Goal: Transaction & Acquisition: Obtain resource

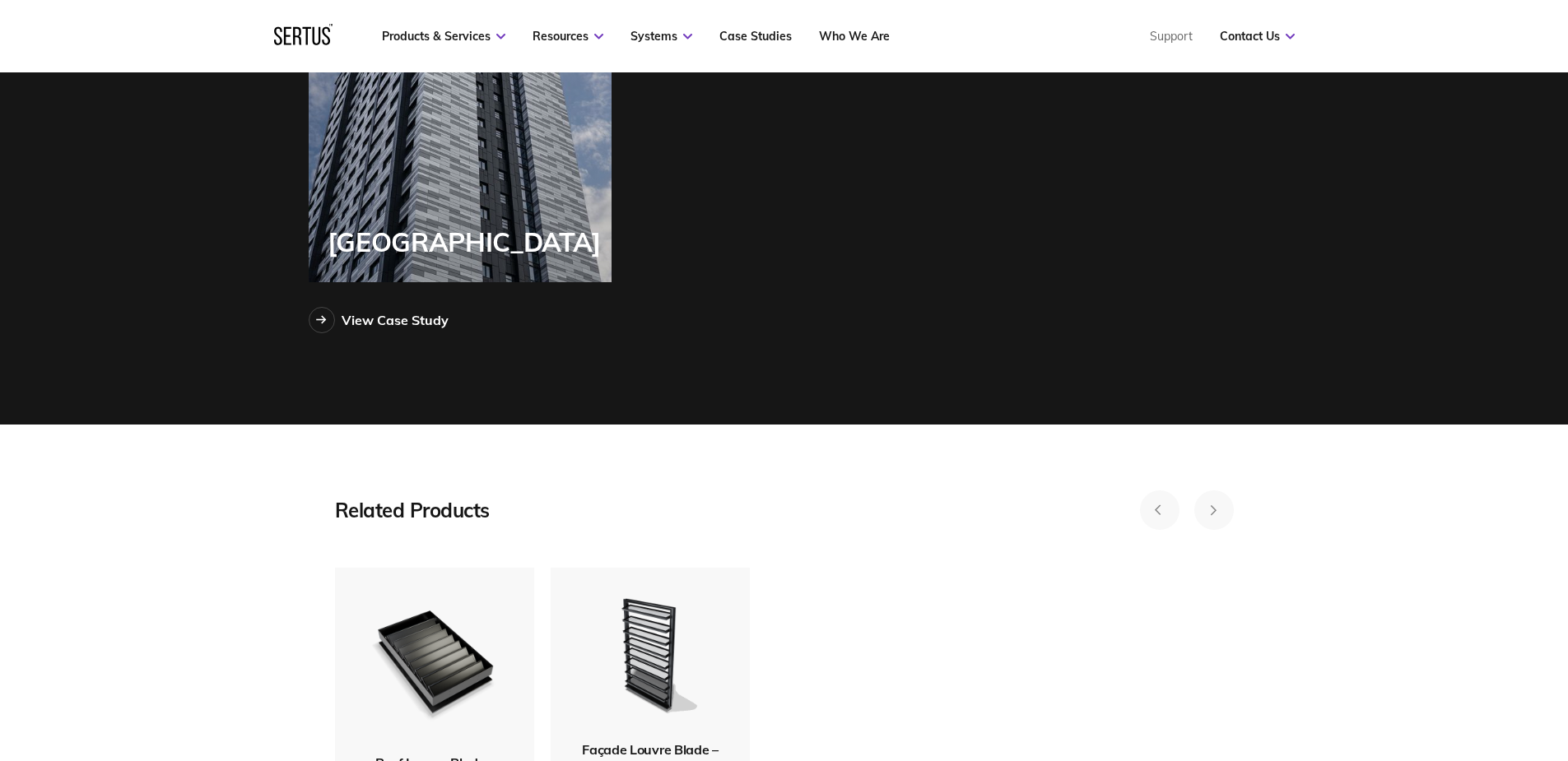
scroll to position [4610, 0]
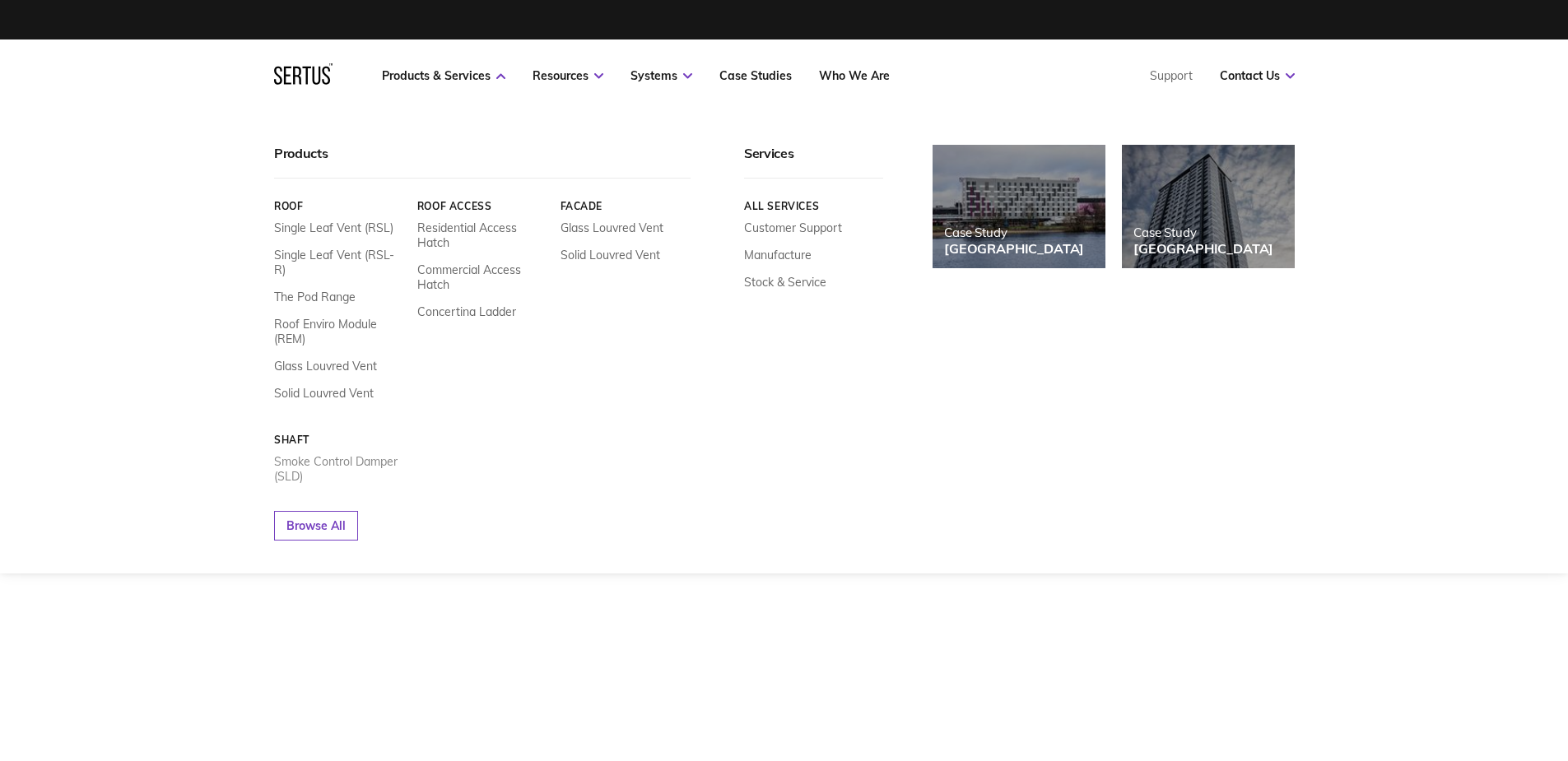
click at [331, 459] on link "Smoke Control Damper (SLD)" at bounding box center [340, 469] width 131 height 30
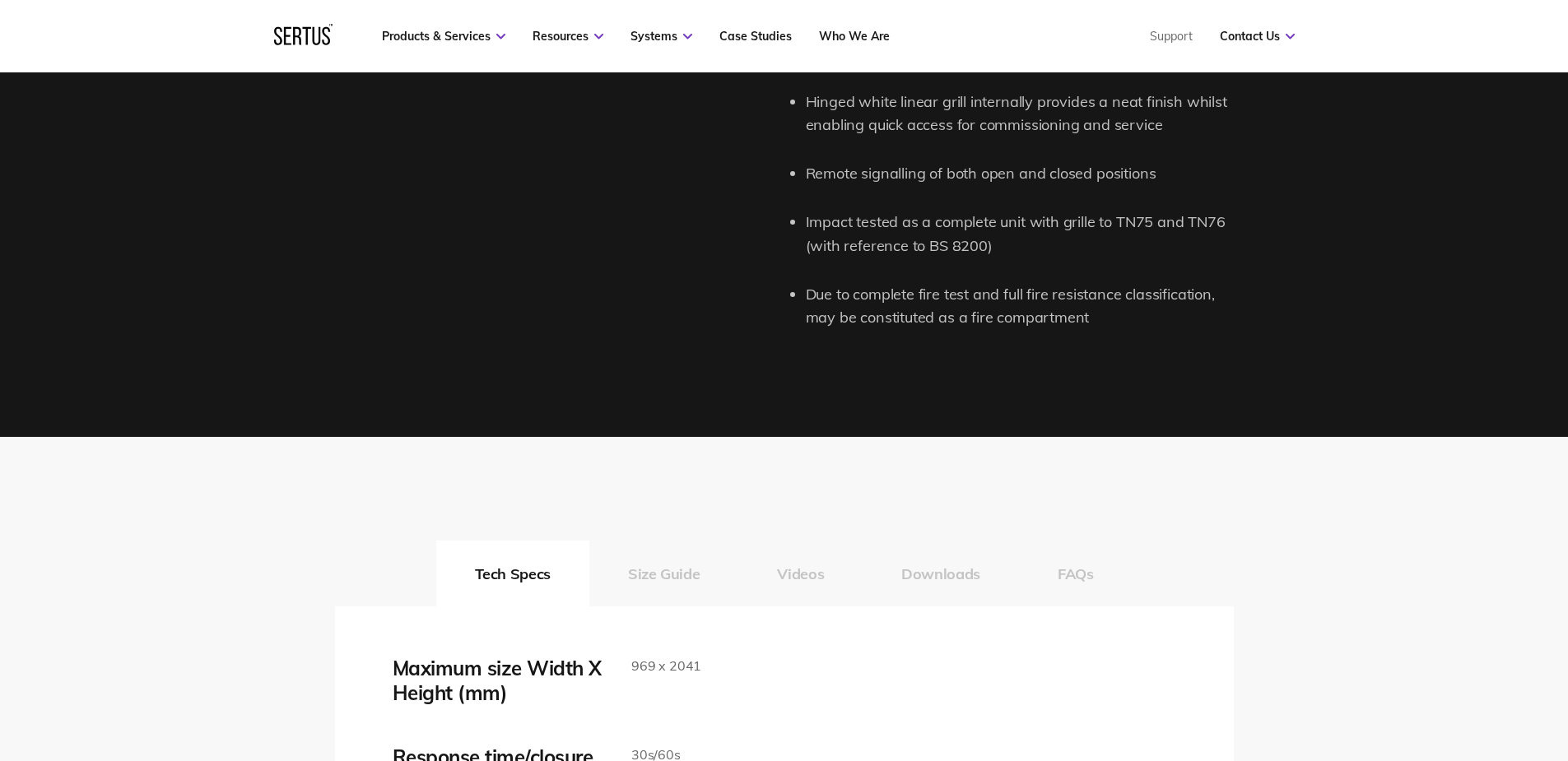
scroll to position [2470, 0]
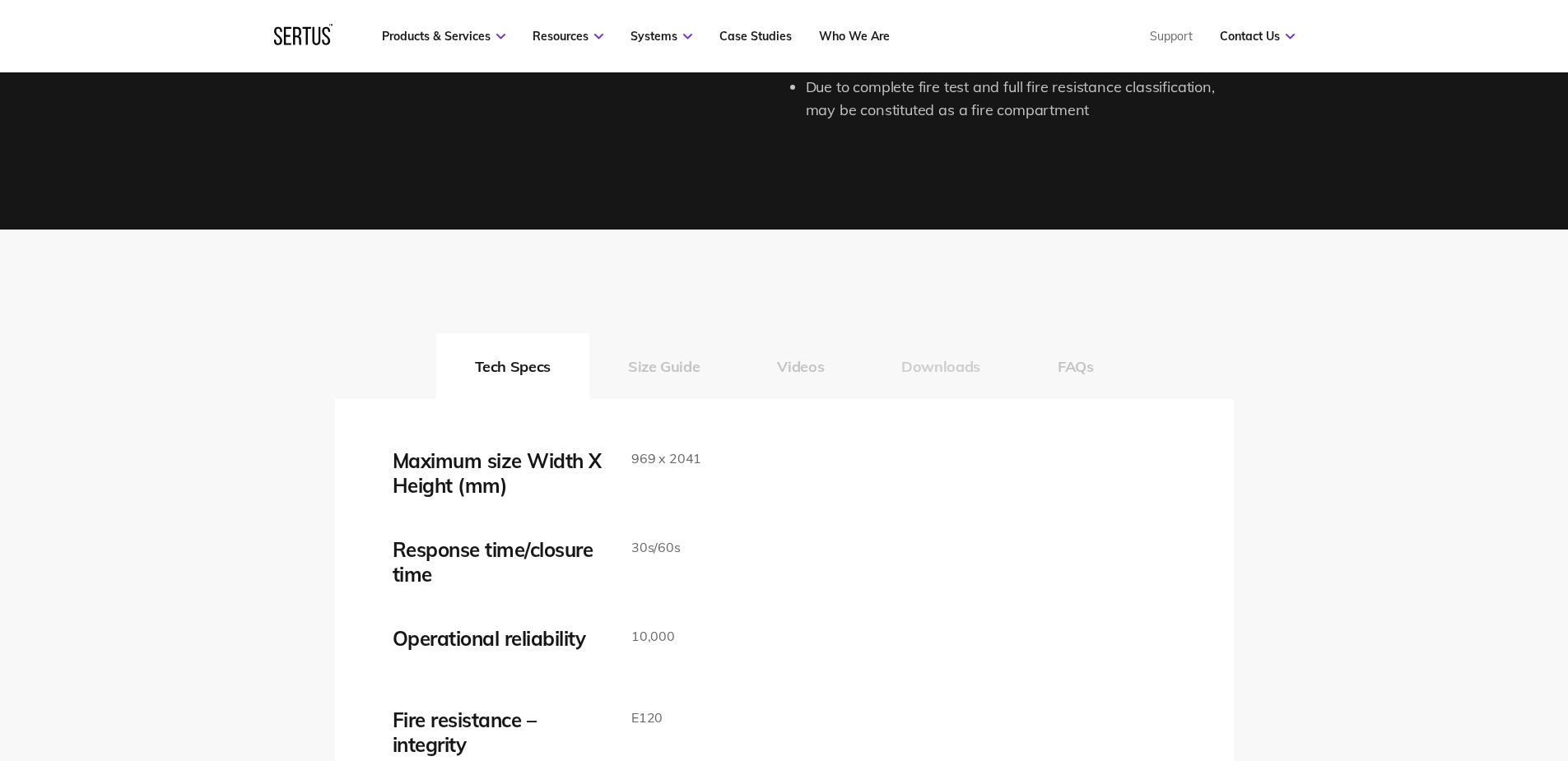
click at [927, 369] on button "Downloads" at bounding box center [939, 367] width 156 height 66
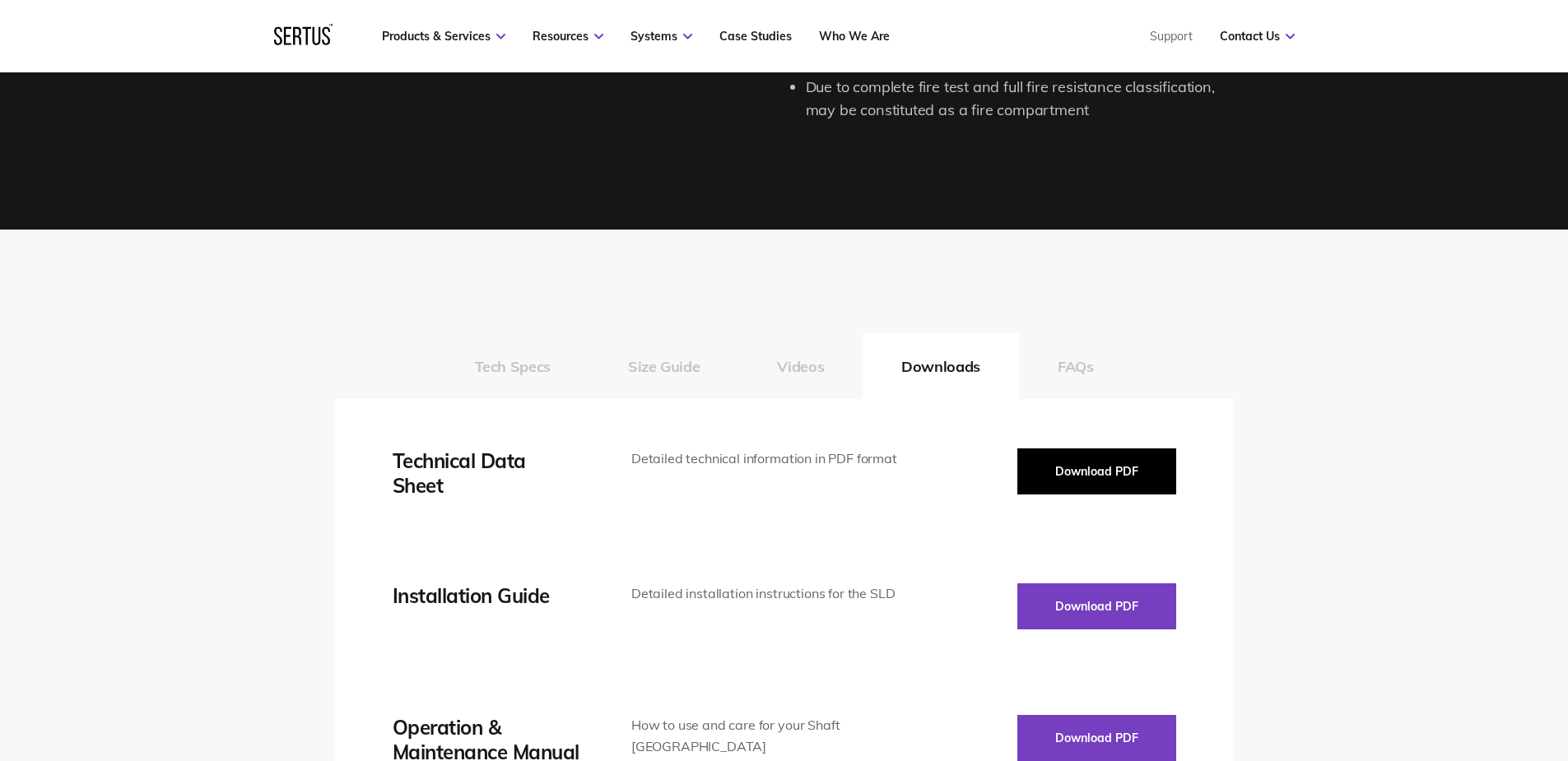
click at [1045, 449] on button "Download PDF" at bounding box center [1096, 472] width 159 height 46
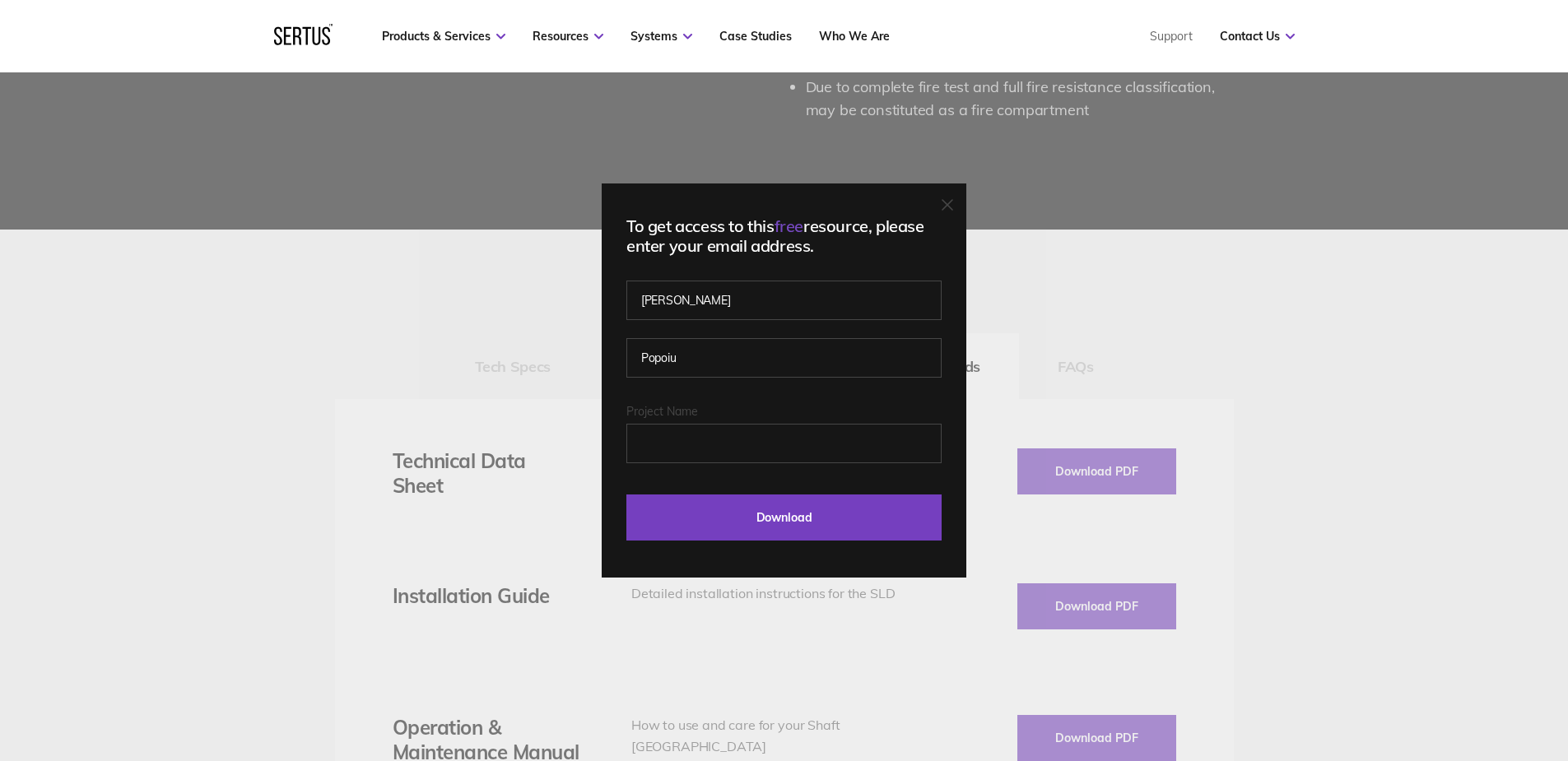
click at [1359, 334] on div "To get access to this free resource, please enter your email address. [PERSON_N…" at bounding box center [784, 380] width 1568 height 761
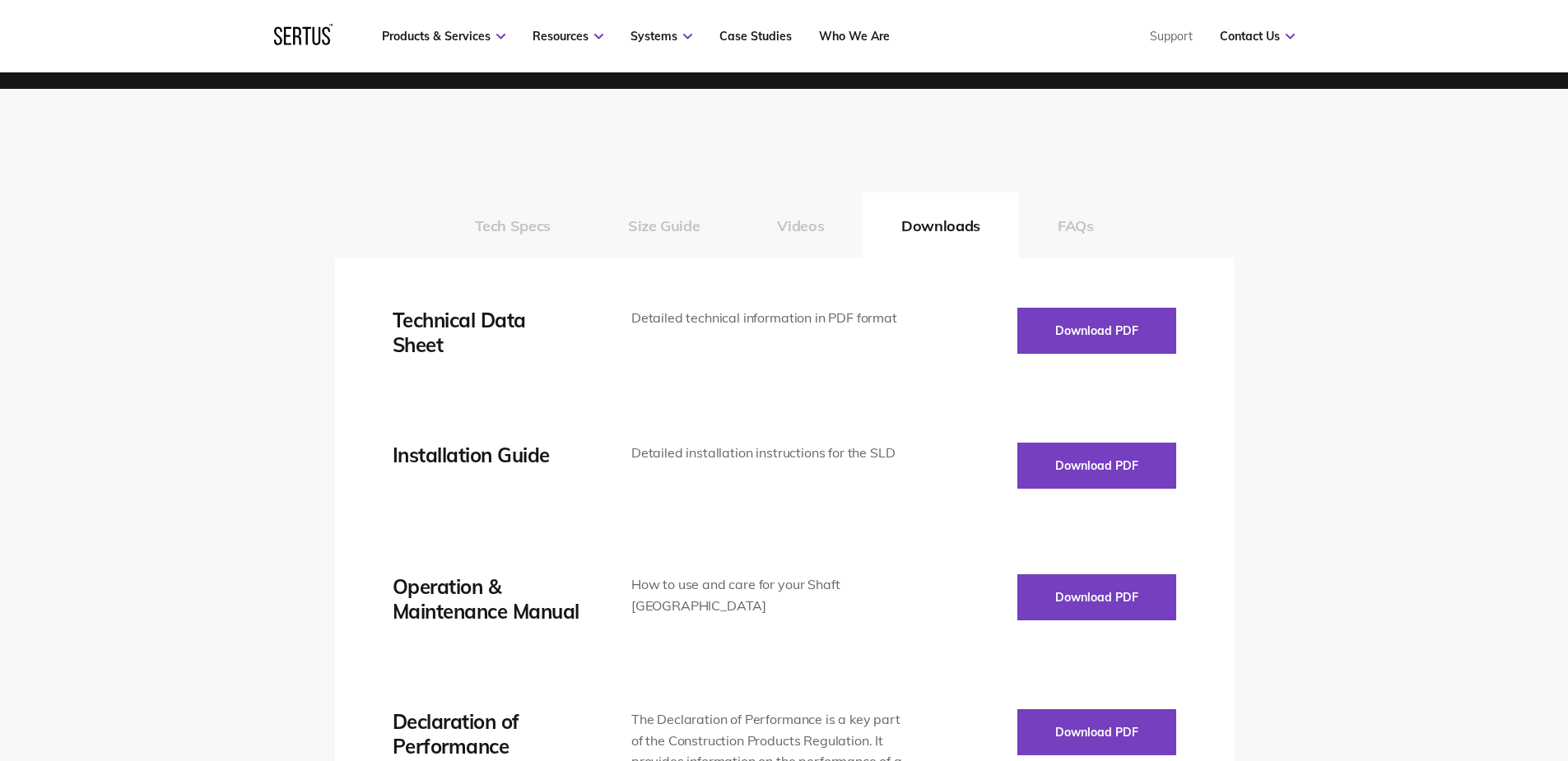
scroll to position [2799, 0]
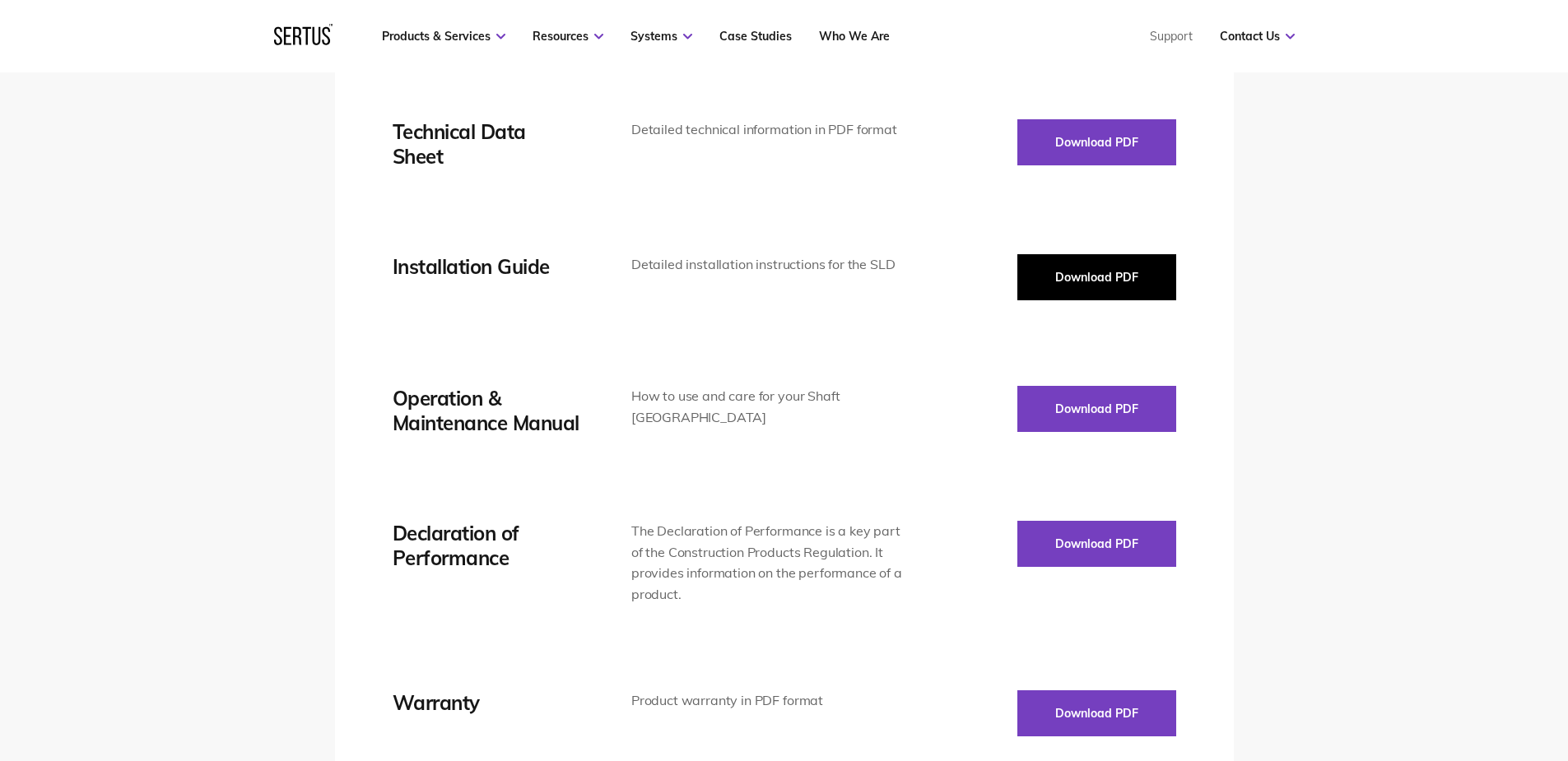
click at [1102, 275] on button "Download PDF" at bounding box center [1096, 277] width 159 height 46
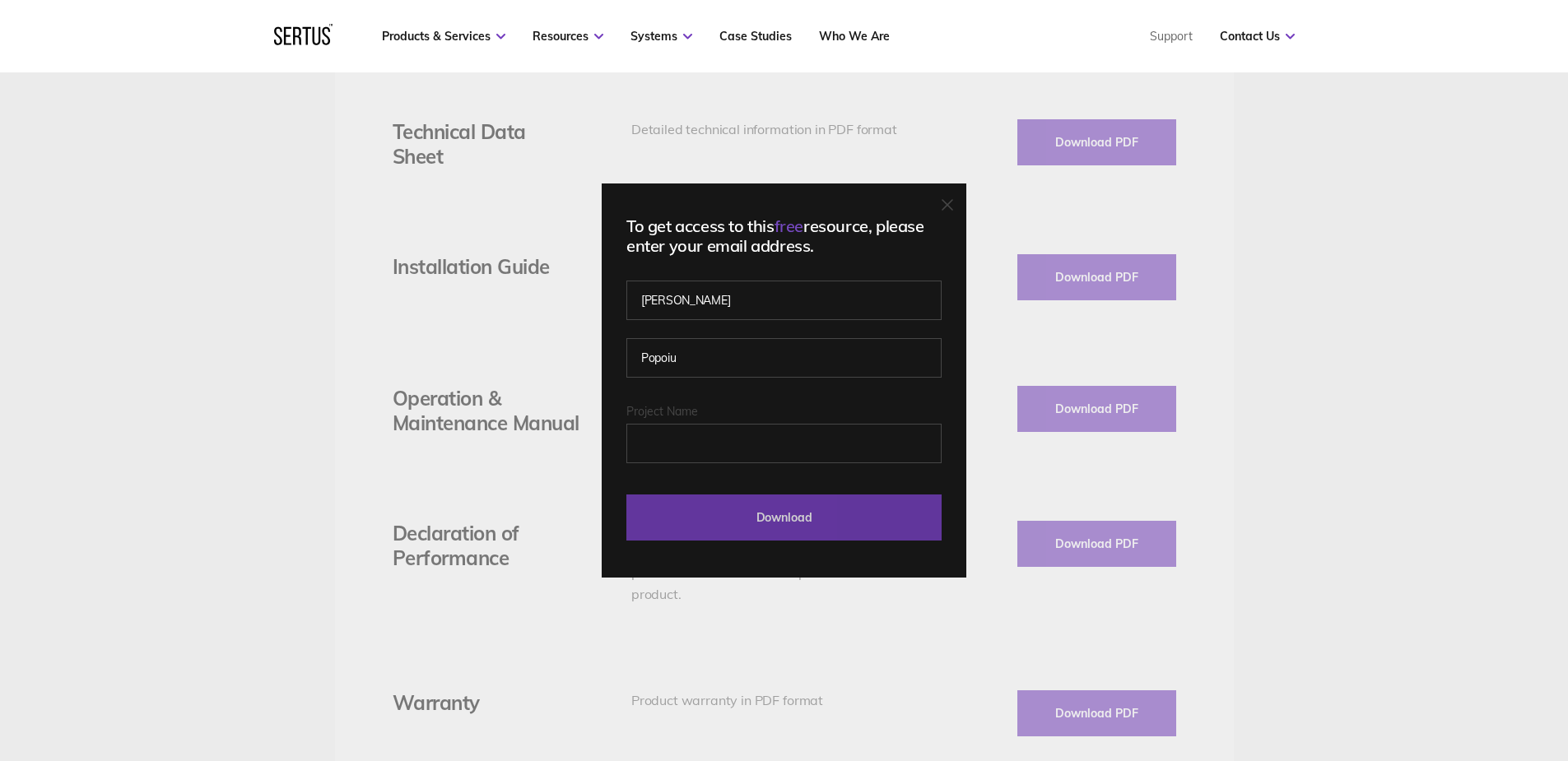
click at [789, 511] on input "Download" at bounding box center [784, 518] width 315 height 46
